Goal: Information Seeking & Learning: Check status

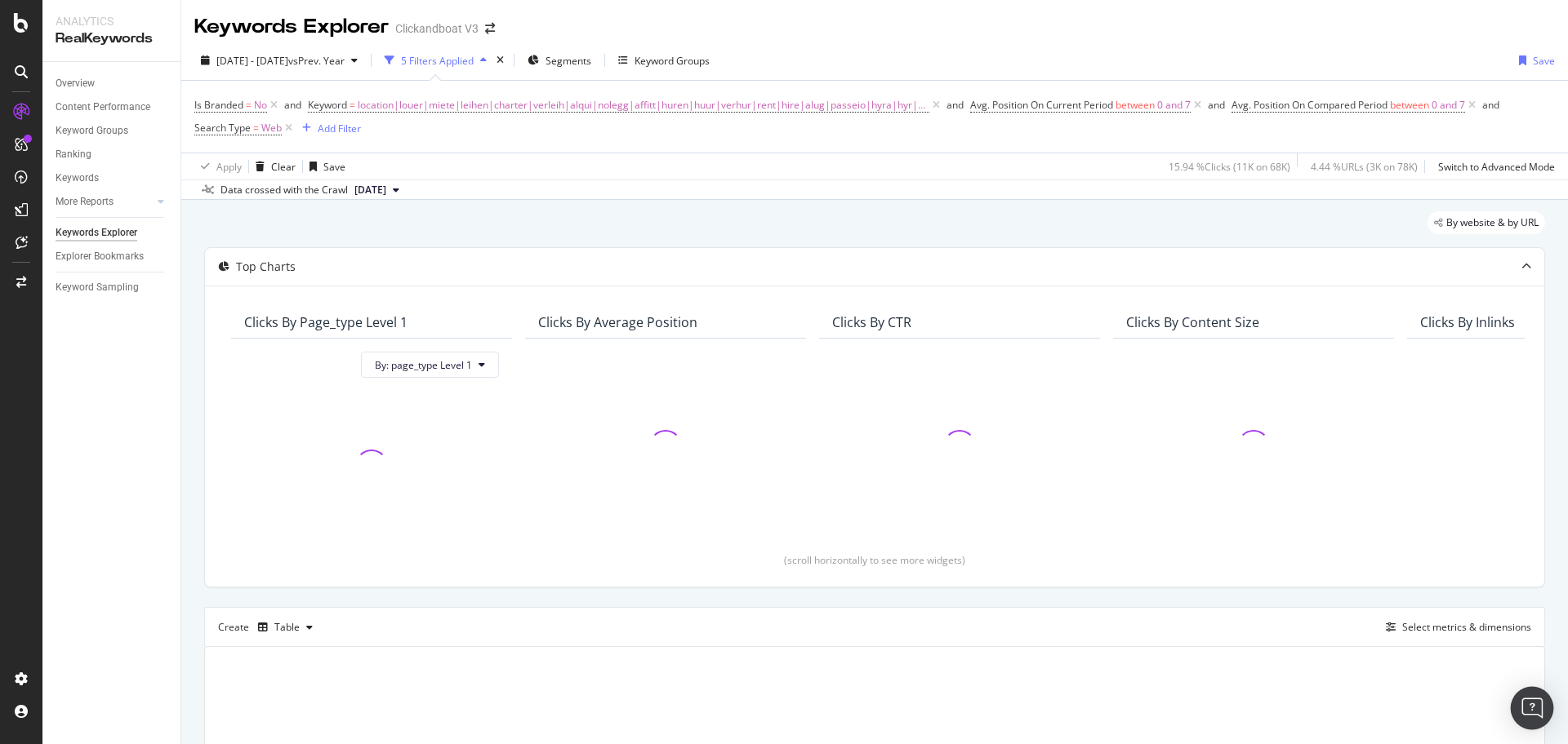
click at [1535, 704] on img "Open Intercom Messenger" at bounding box center [1532, 708] width 21 height 21
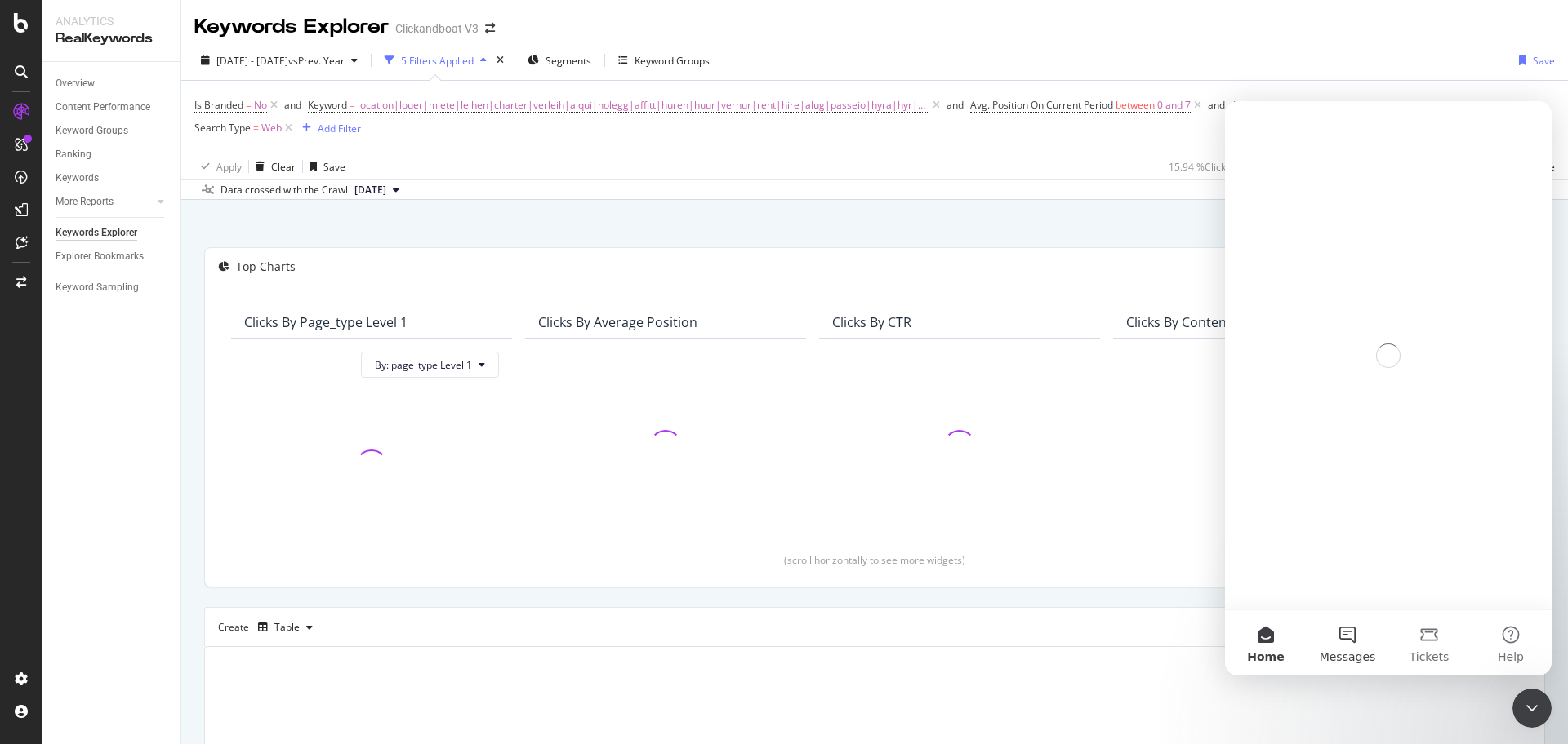
click at [1354, 651] on span "Messages" at bounding box center [1347, 657] width 56 height 12
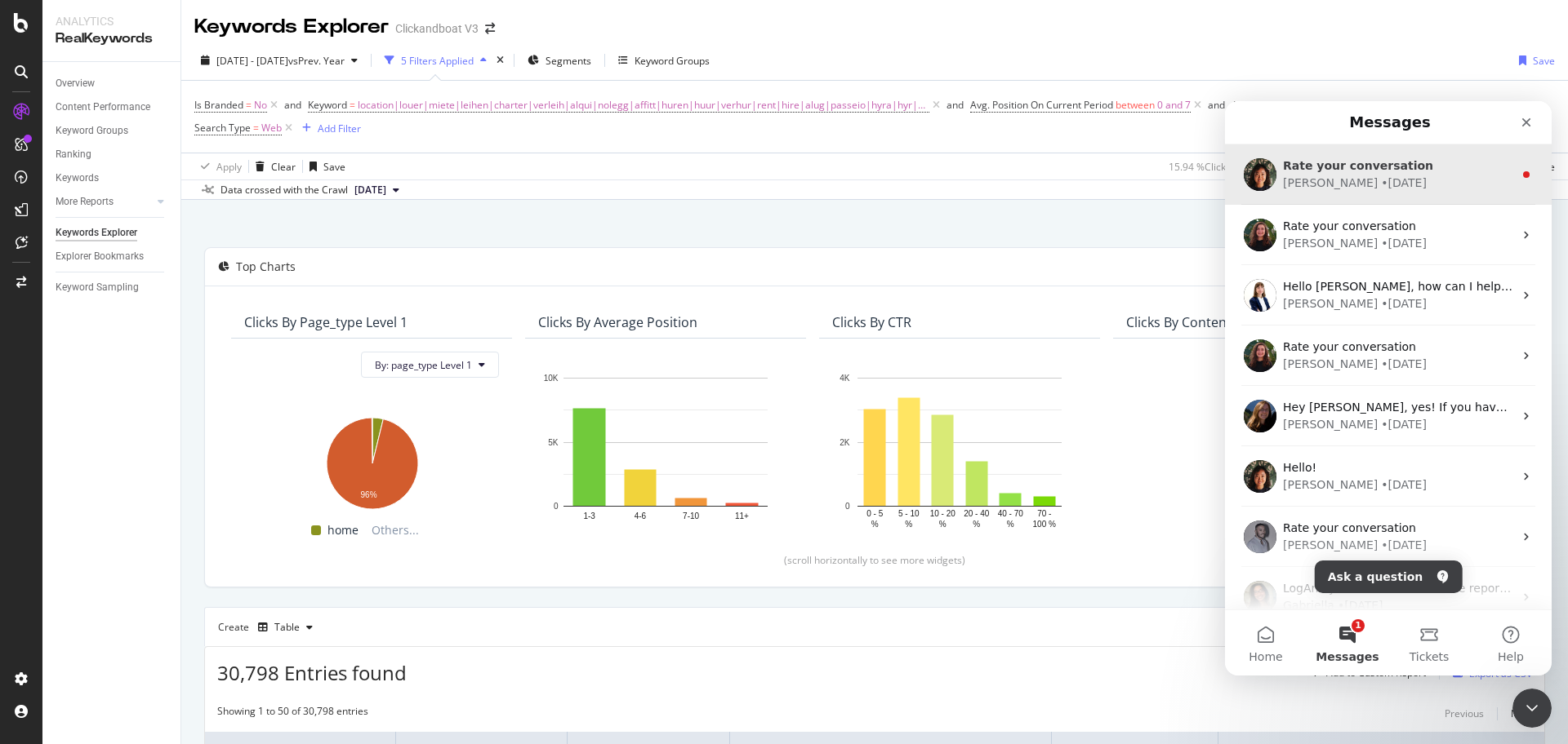
click at [1372, 148] on div "Rate your conversation Jenny • 1d ago" at bounding box center [1388, 174] width 327 height 61
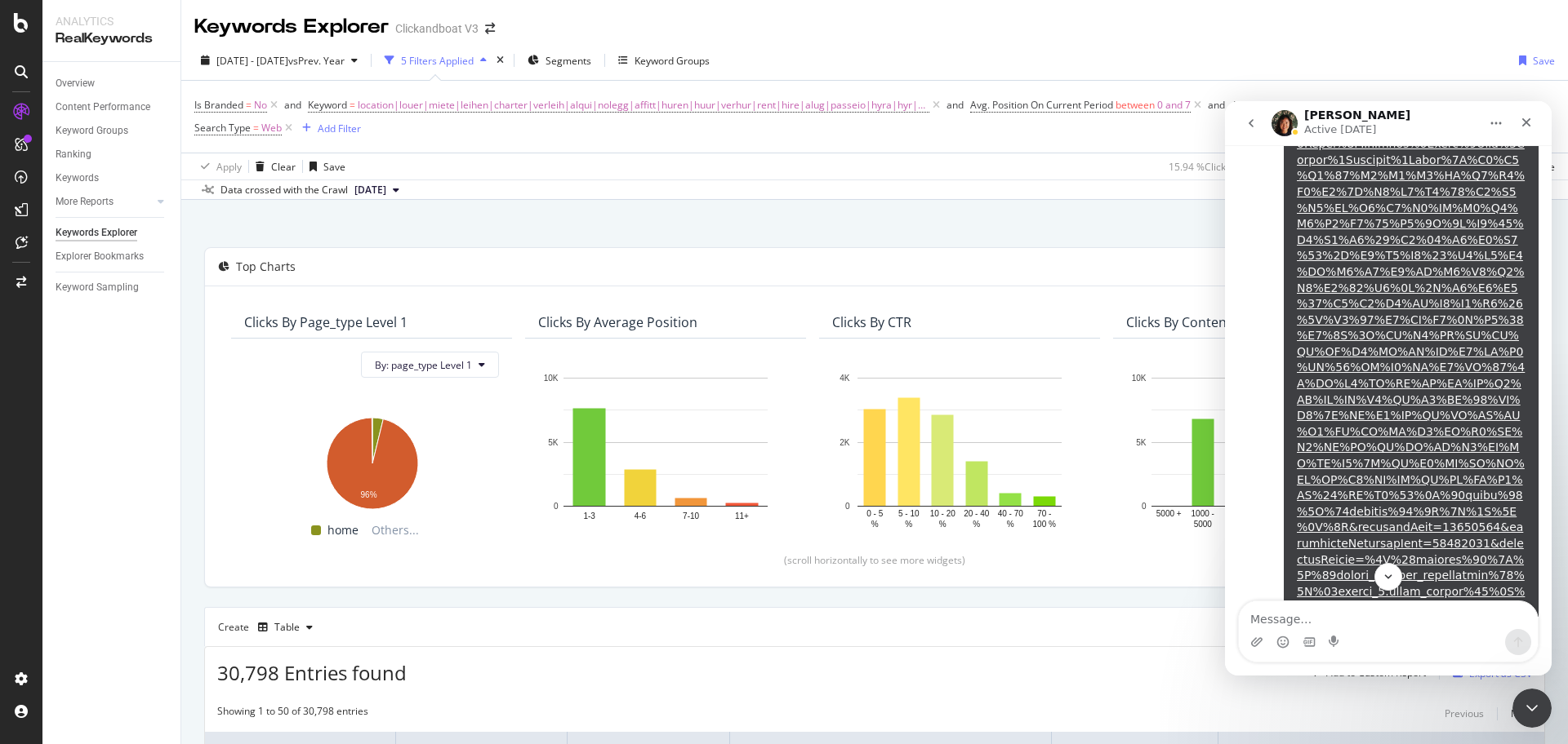
scroll to position [2957, 0]
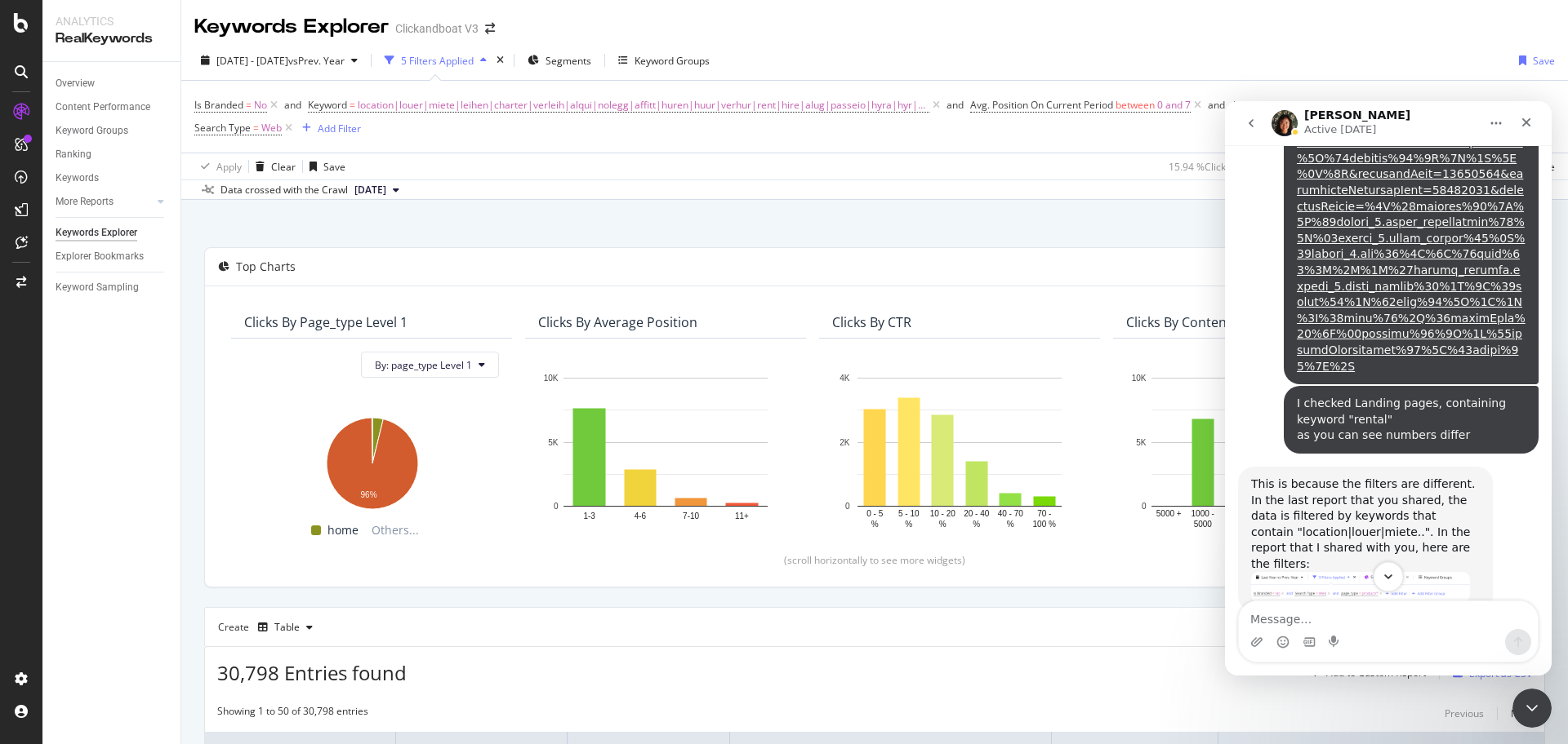
click at [1385, 581] on icon "Scroll to bottom" at bounding box center [1388, 577] width 15 height 15
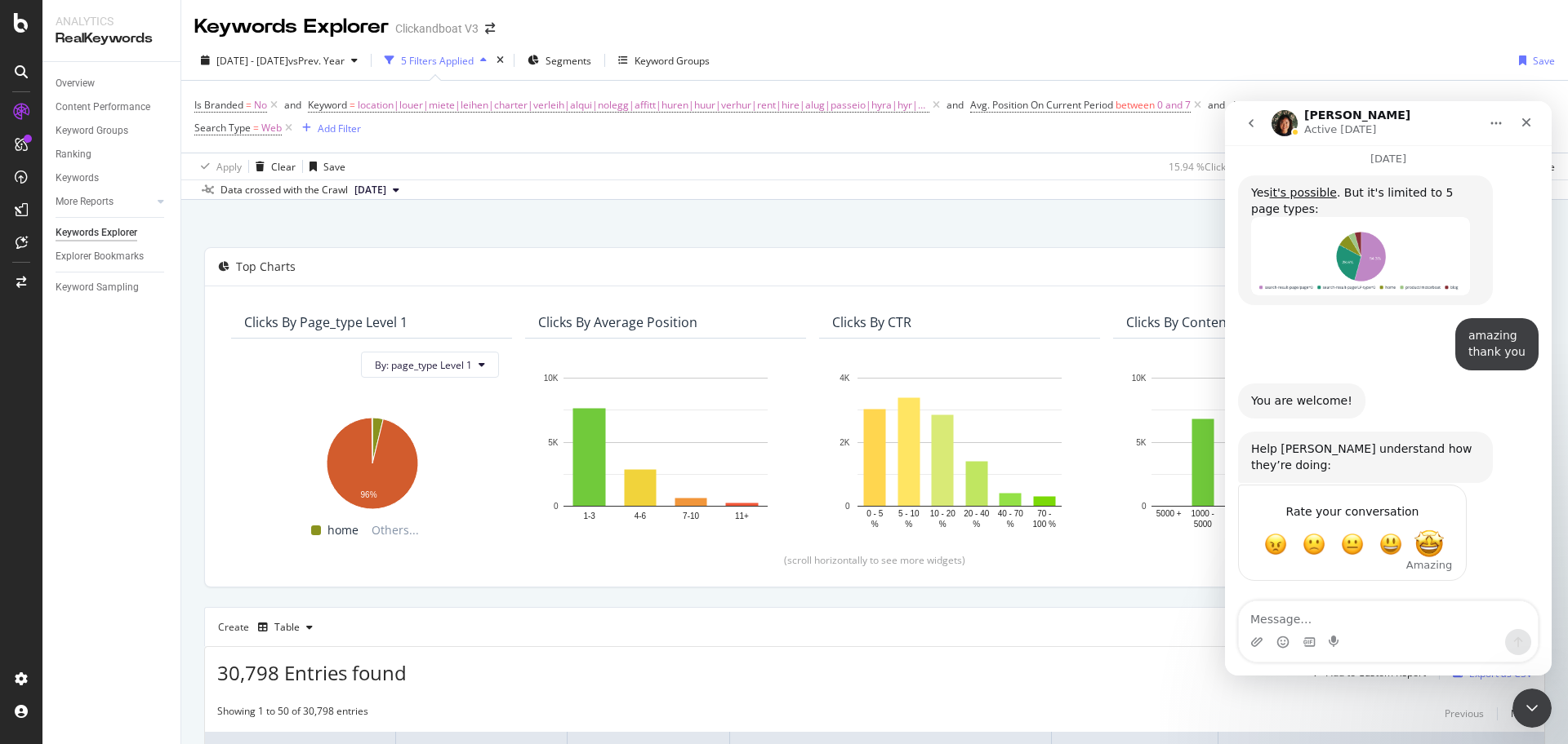
click at [1426, 545] on span "Amazing" at bounding box center [1428, 544] width 29 height 29
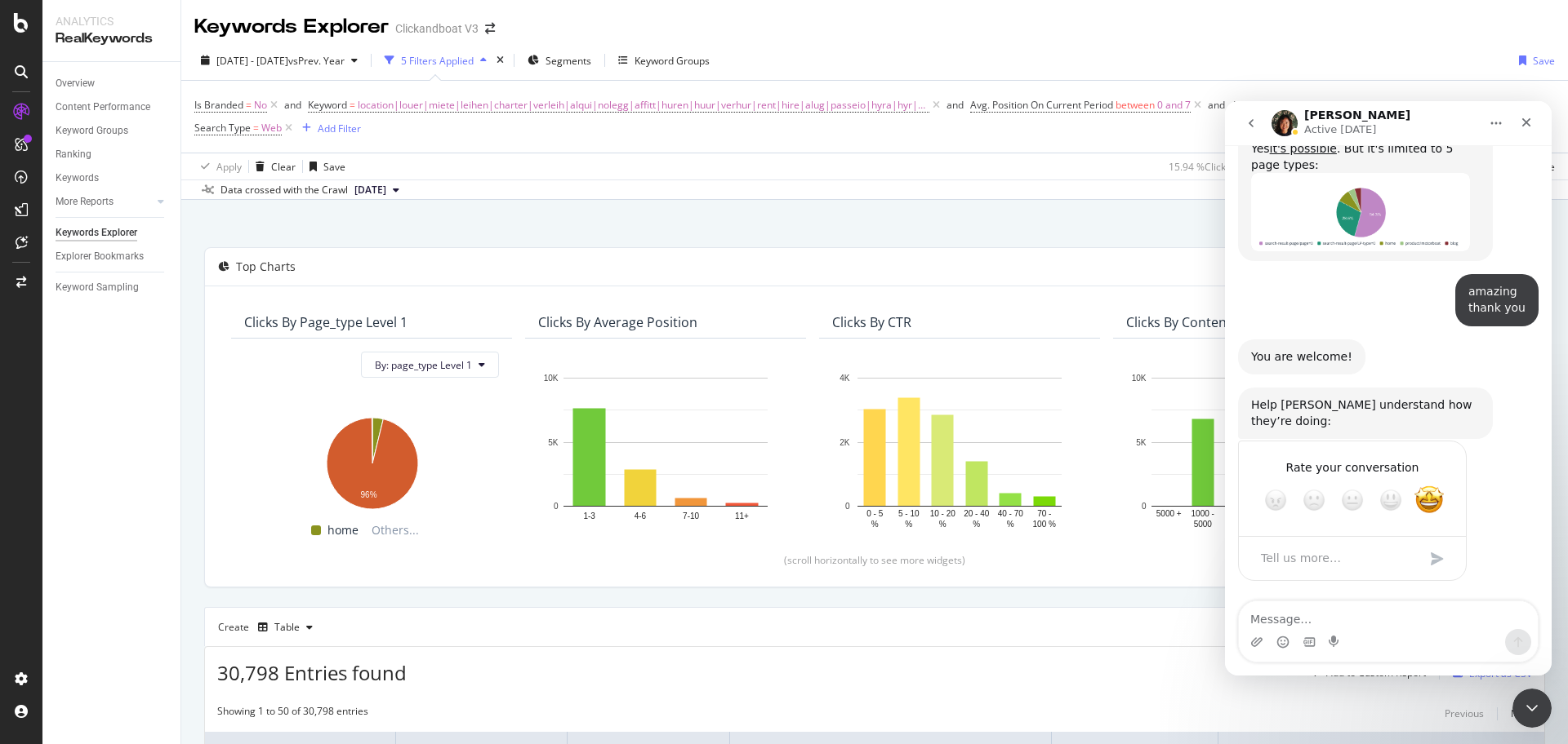
scroll to position [4909, 0]
click at [1310, 155] on link "it's possible" at bounding box center [1303, 149] width 67 height 13
